Goal: Task Accomplishment & Management: Use online tool/utility

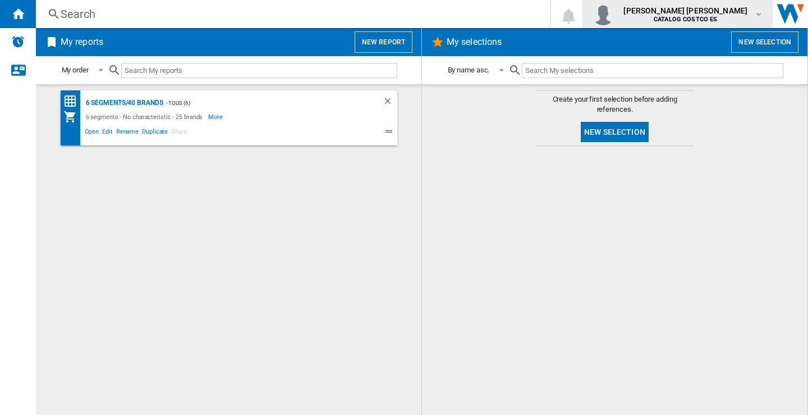
click at [759, 15] on md-icon "button" at bounding box center [758, 14] width 9 height 9
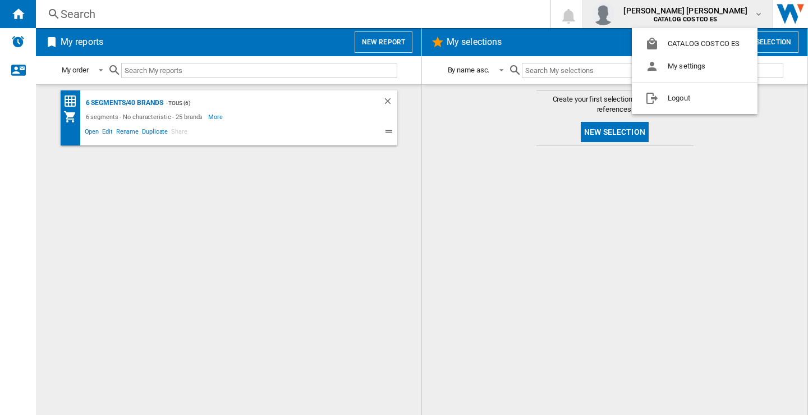
click at [390, 39] on md-backdrop at bounding box center [404, 207] width 808 height 415
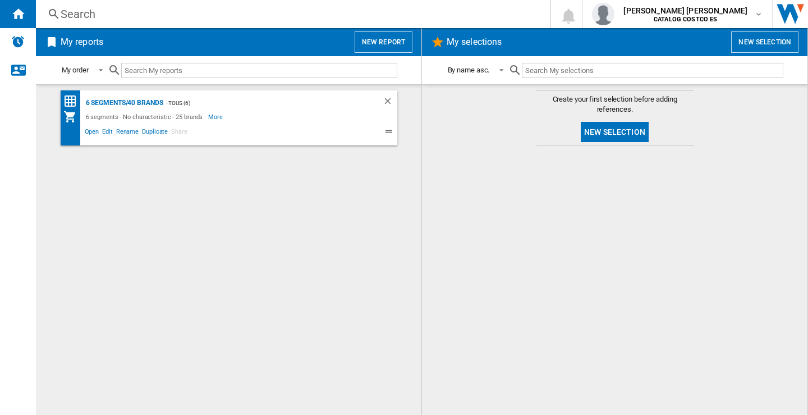
click at [384, 44] on button "New report" at bounding box center [384, 41] width 58 height 21
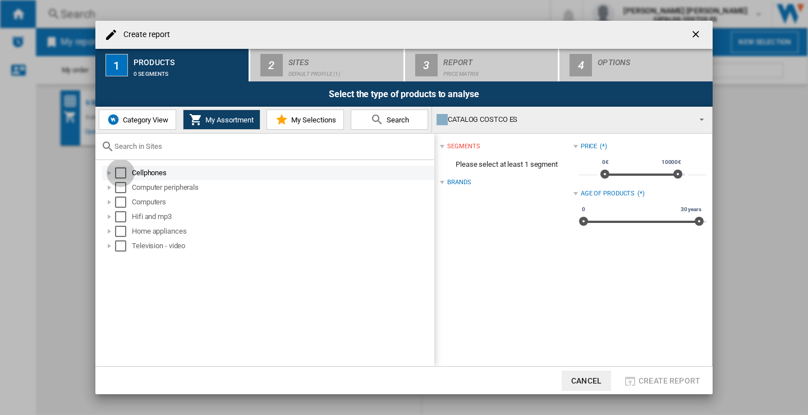
click at [120, 172] on div "Select" at bounding box center [120, 172] width 11 height 11
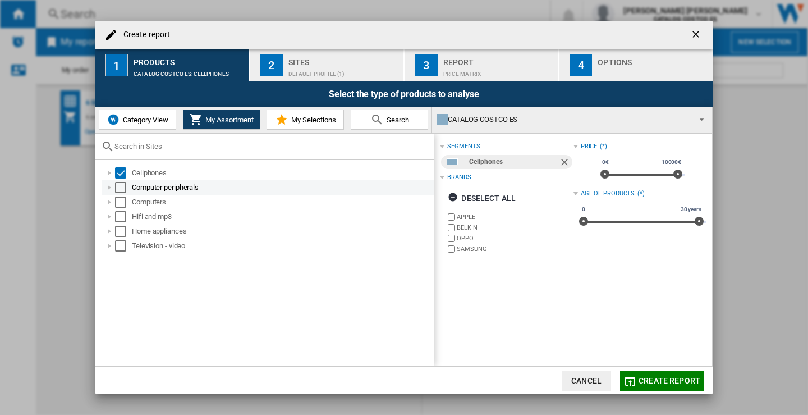
click at [116, 188] on div "Select" at bounding box center [120, 187] width 11 height 11
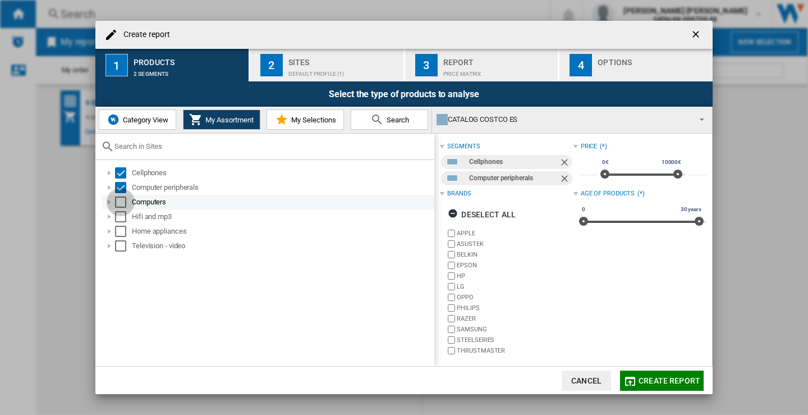
click at [119, 204] on div "Select" at bounding box center [120, 201] width 11 height 11
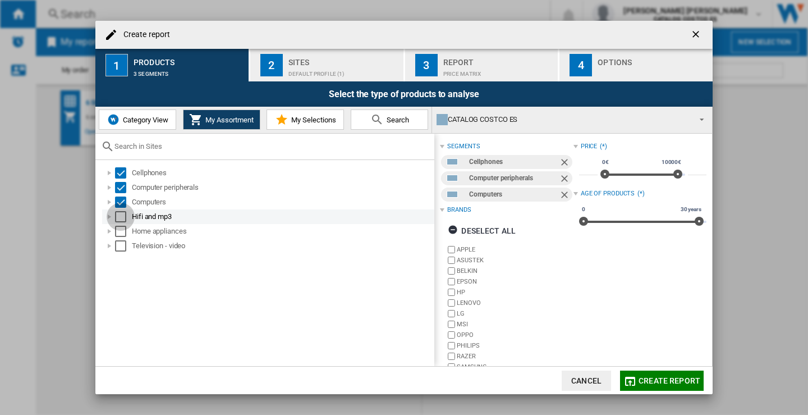
click at [121, 213] on div "Select" at bounding box center [120, 216] width 11 height 11
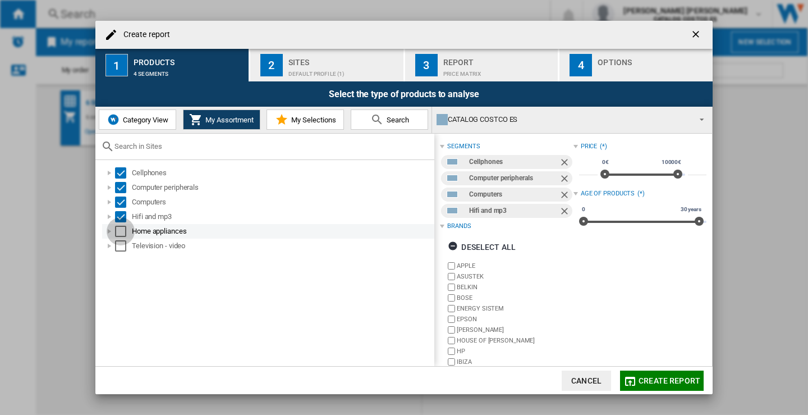
click at [119, 228] on div "Select" at bounding box center [120, 231] width 11 height 11
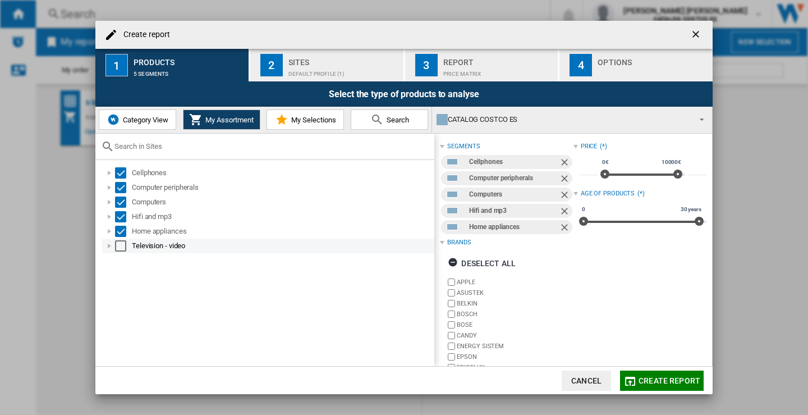
click at [122, 245] on div "Select" at bounding box center [120, 245] width 11 height 11
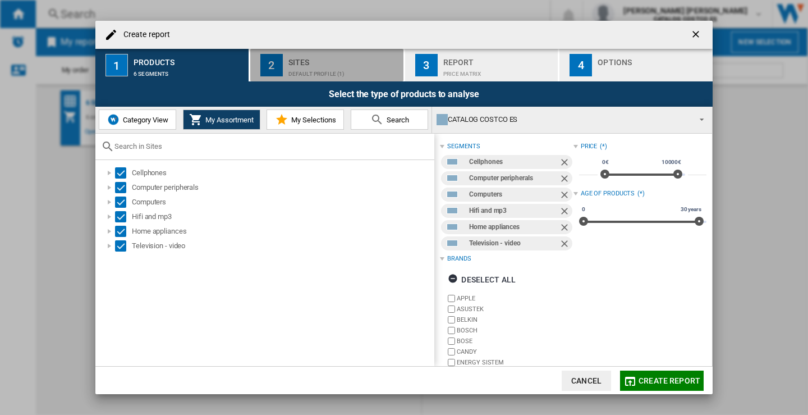
click at [315, 68] on div "Default profile (1)" at bounding box center [343, 71] width 111 height 12
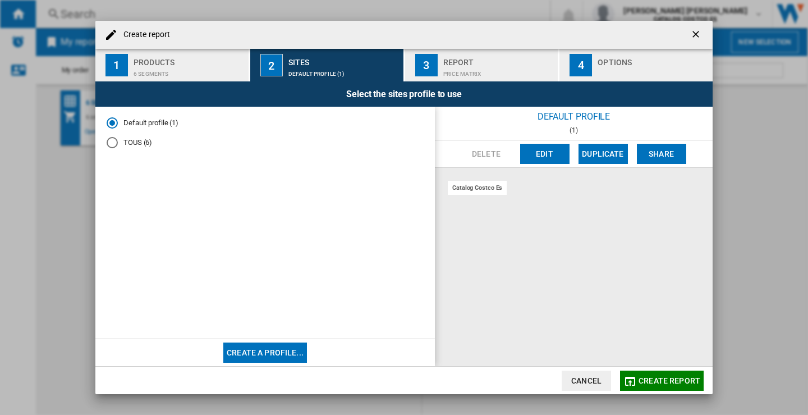
click at [112, 144] on div "TOUS (6)" at bounding box center [112, 142] width 11 height 11
click at [468, 57] on div "Report" at bounding box center [498, 59] width 111 height 12
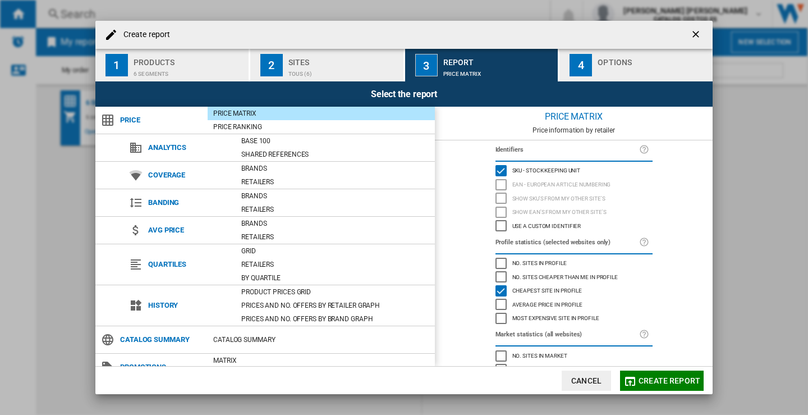
click at [627, 57] on div "Options" at bounding box center [652, 59] width 111 height 12
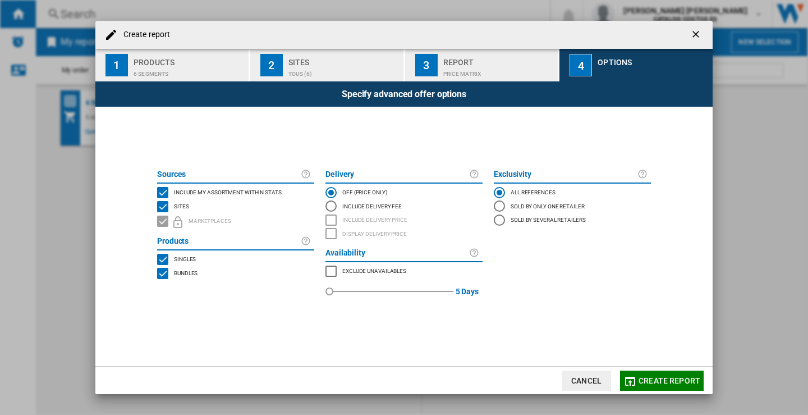
click at [671, 372] on button "Create report" at bounding box center [662, 380] width 84 height 20
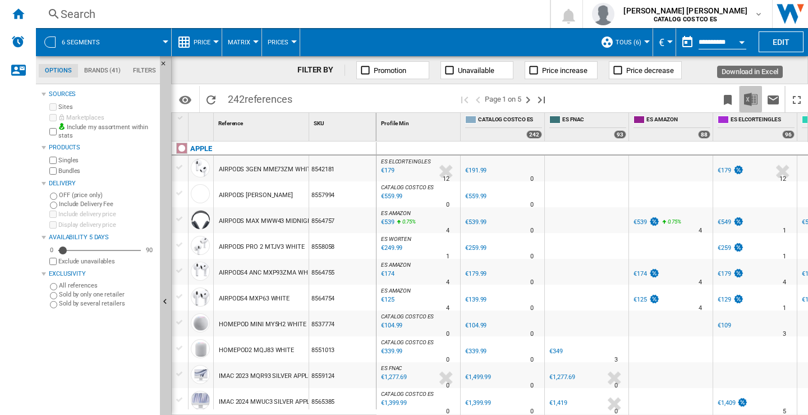
click at [748, 95] on img "Download in Excel" at bounding box center [750, 99] width 13 height 13
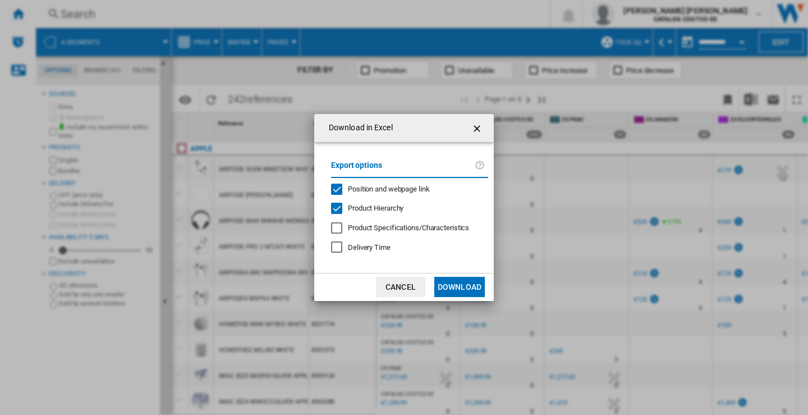
click at [459, 280] on button "Download" at bounding box center [459, 287] width 50 height 20
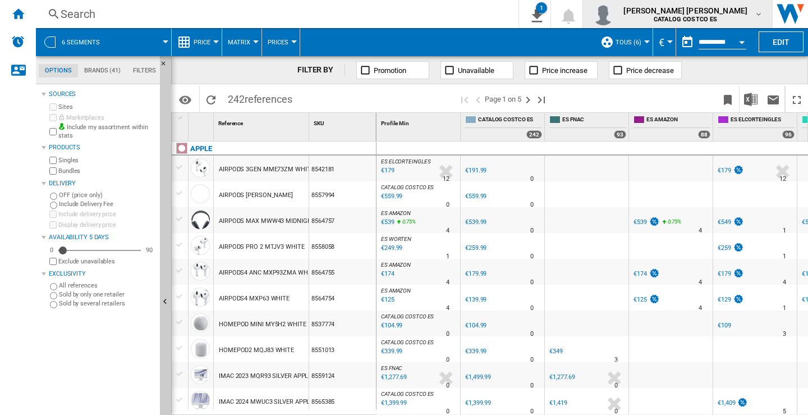
click at [761, 16] on md-icon "button" at bounding box center [758, 14] width 9 height 9
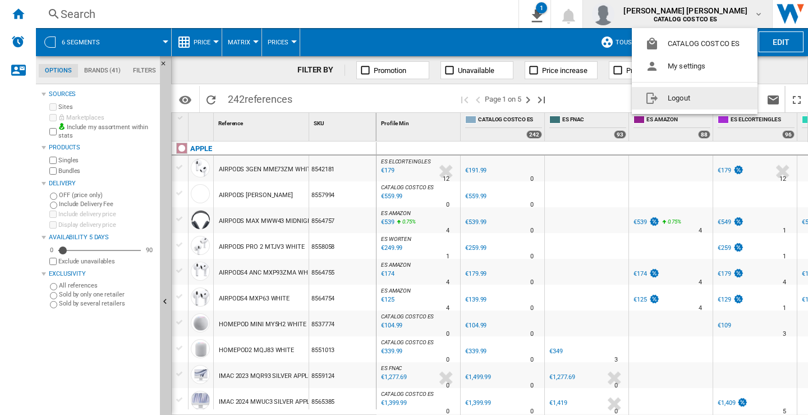
click at [687, 99] on button "Logout" at bounding box center [695, 98] width 126 height 22
